Goal: Task Accomplishment & Management: Book appointment/travel/reservation

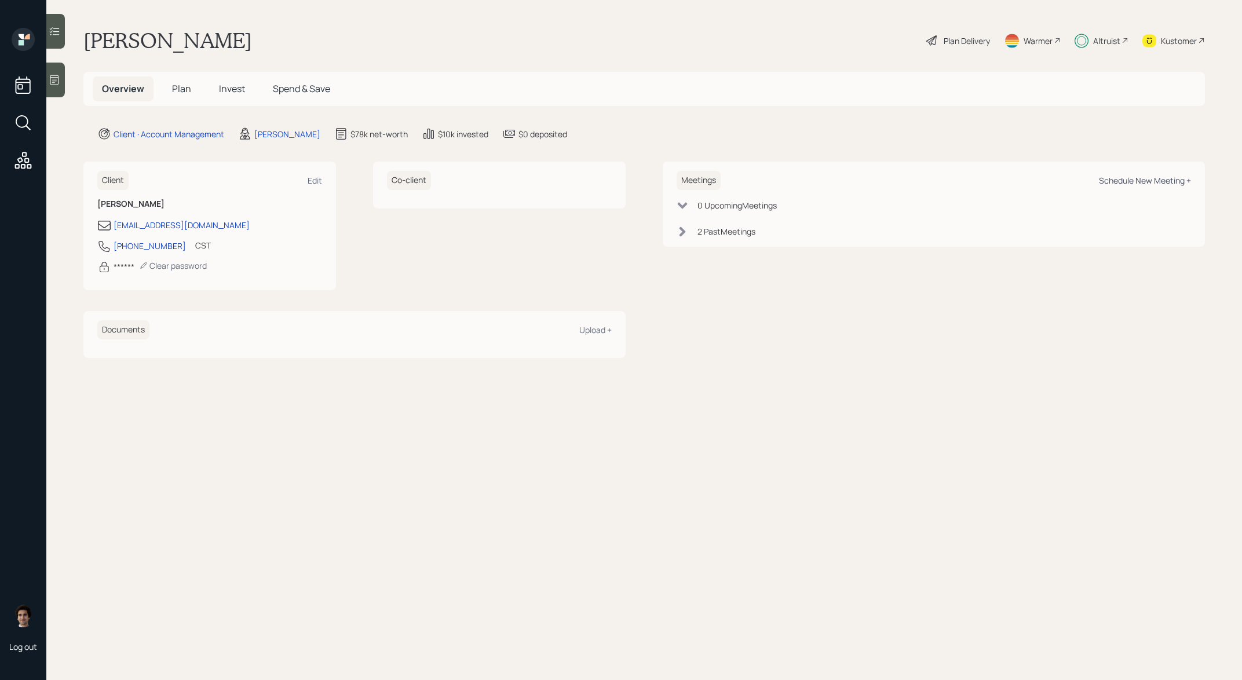
click at [1177, 180] on div "Schedule New Meeting +" at bounding box center [1145, 180] width 92 height 11
select select "ade3b313-576a-42c5-b346-1eb294908ae6"
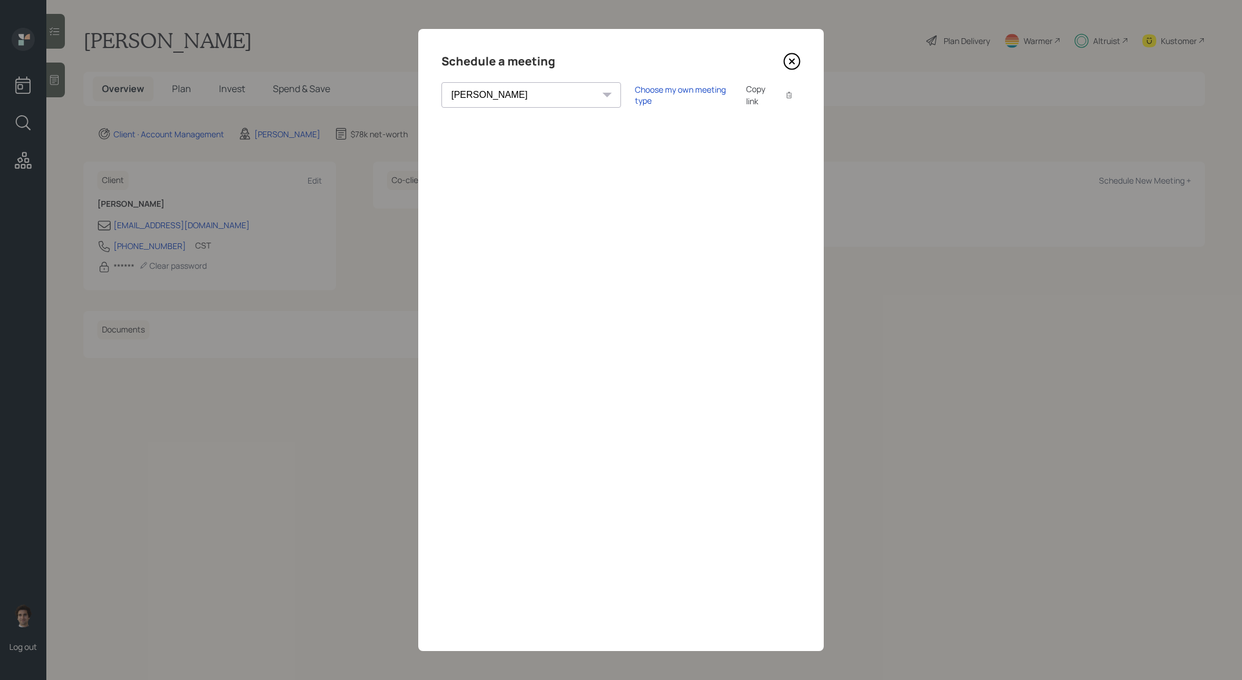
click at [635, 102] on div "Choose my own meeting type Copy link Copy text" at bounding box center [718, 95] width 166 height 24
click at [635, 95] on div "Choose my own meeting type" at bounding box center [683, 95] width 97 height 22
click at [583, 104] on div "Theresa Spinello Matthew Burke Xavier Ross Eitan Bar-David Ian Yamey Trevor Nel…" at bounding box center [620, 94] width 359 height 25
